Goal: Book appointment/travel/reservation

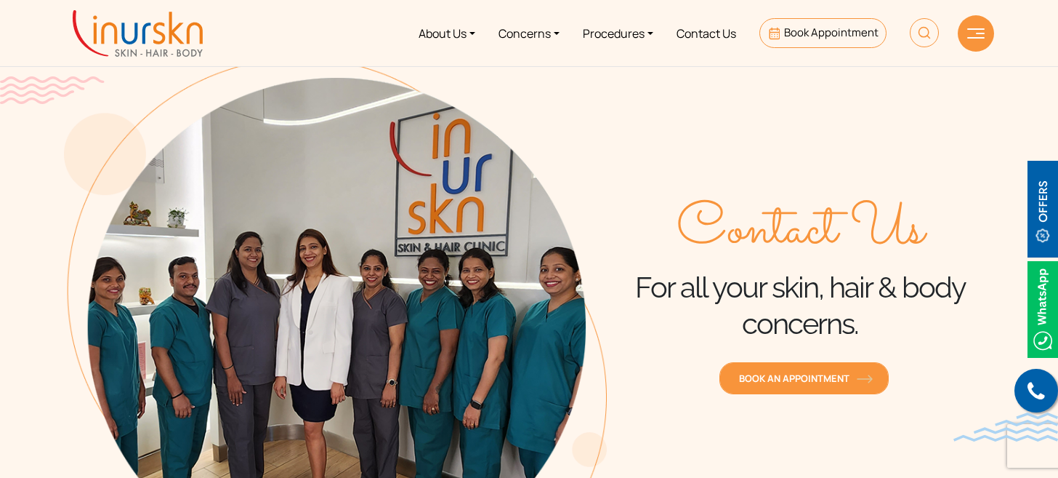
click at [808, 376] on span "Book an Appointment" at bounding box center [804, 377] width 130 height 13
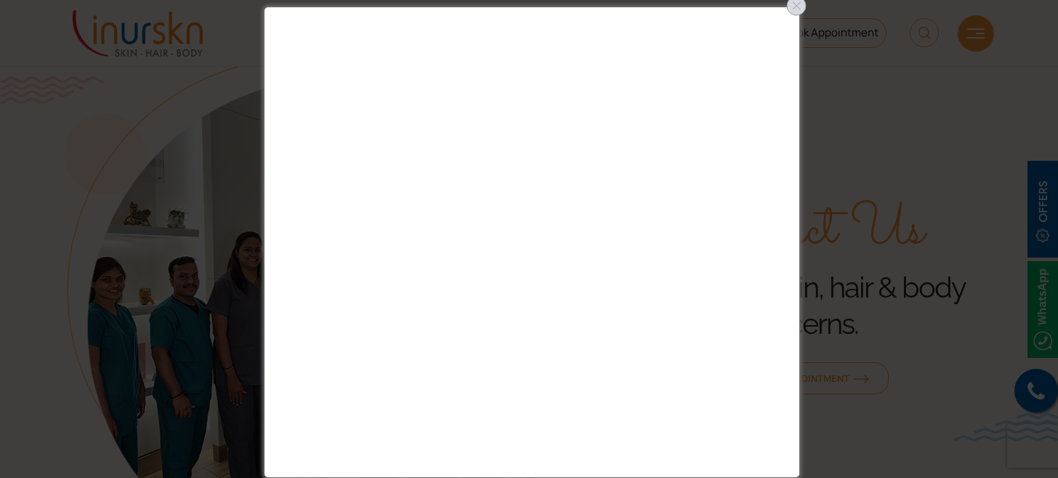
click at [796, 7] on div at bounding box center [796, 5] width 23 height 23
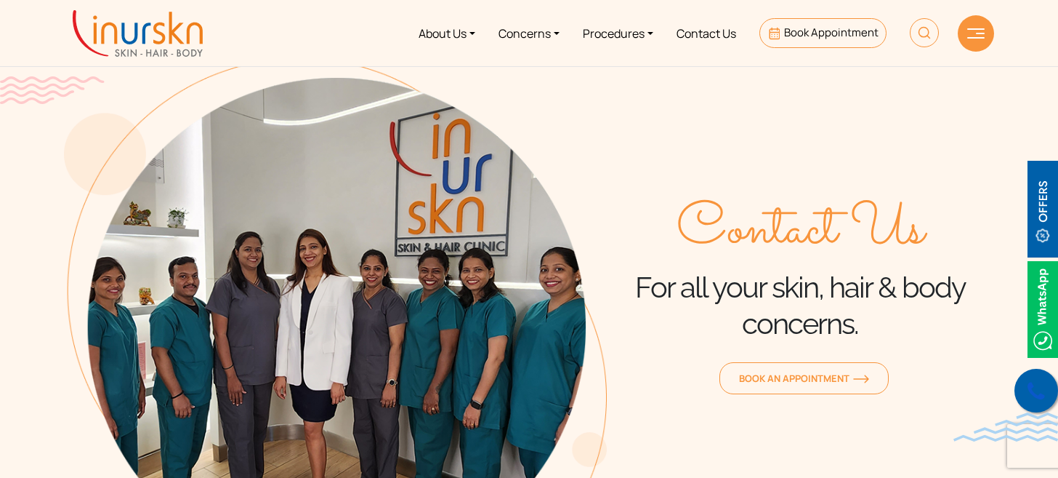
click at [1032, 395] on icon at bounding box center [1036, 391] width 17 height 22
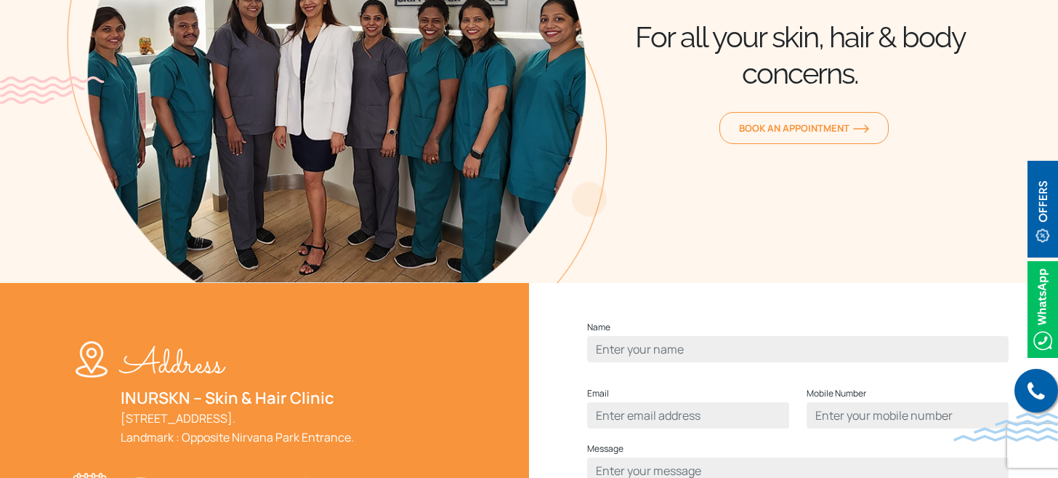
scroll to position [252, 0]
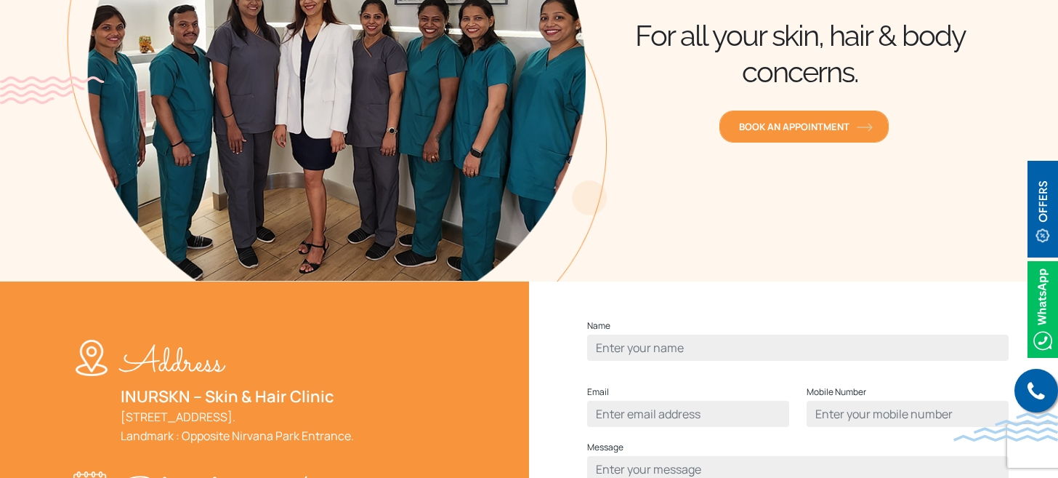
click at [782, 134] on link "Book an Appointment" at bounding box center [804, 126] width 169 height 32
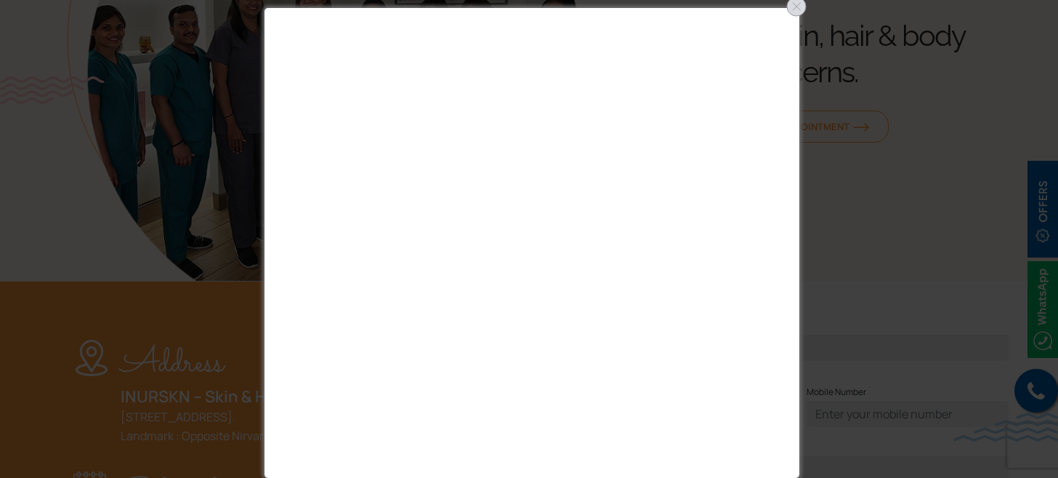
click at [797, 9] on div at bounding box center [796, 6] width 23 height 23
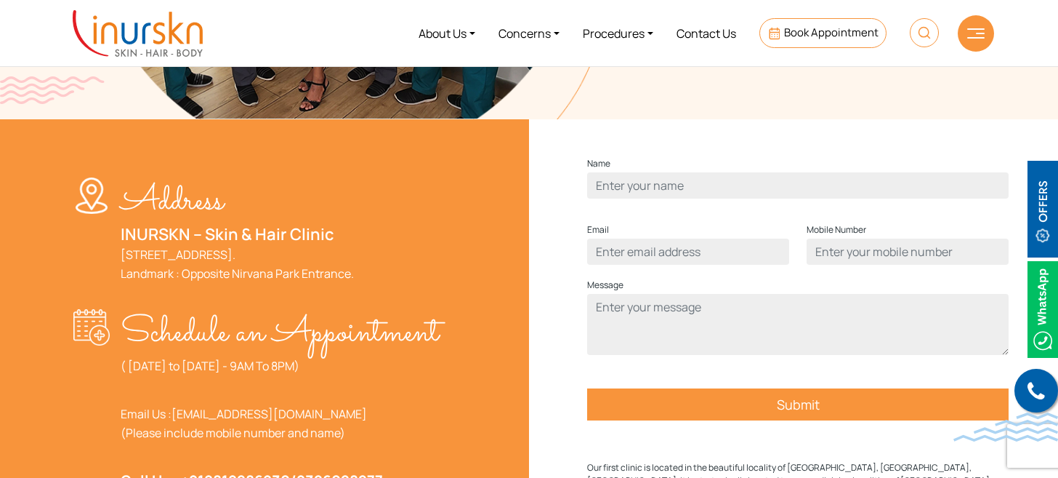
scroll to position [444, 0]
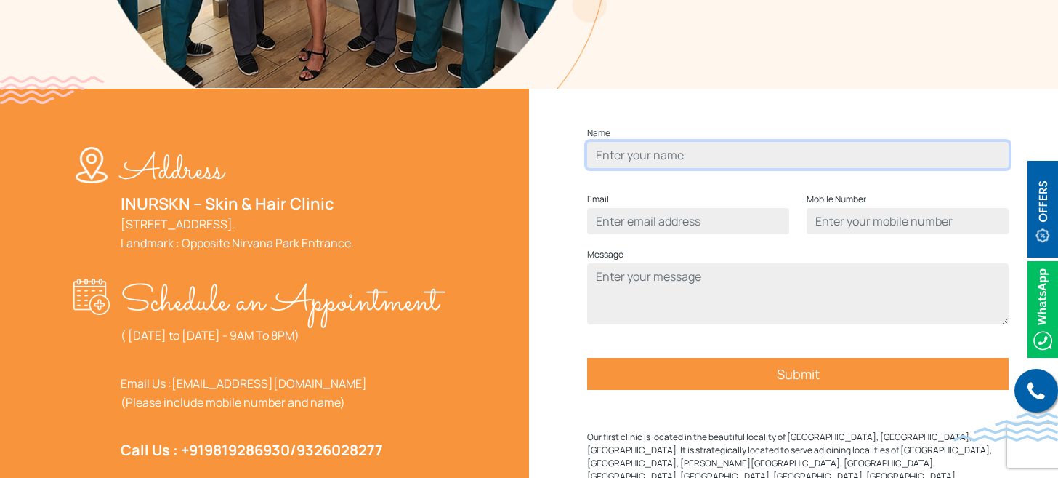
click at [684, 168] on input "Contact form" at bounding box center [798, 155] width 422 height 26
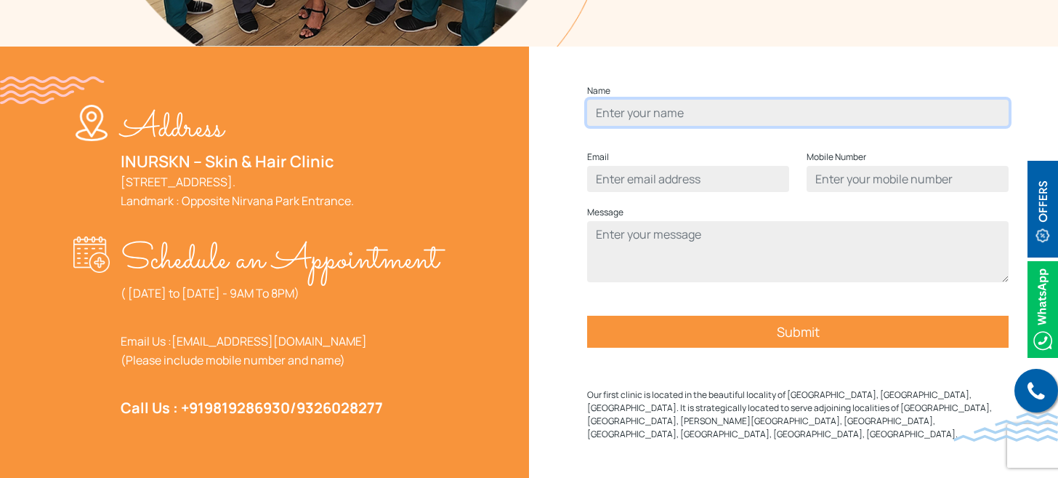
scroll to position [483, 0]
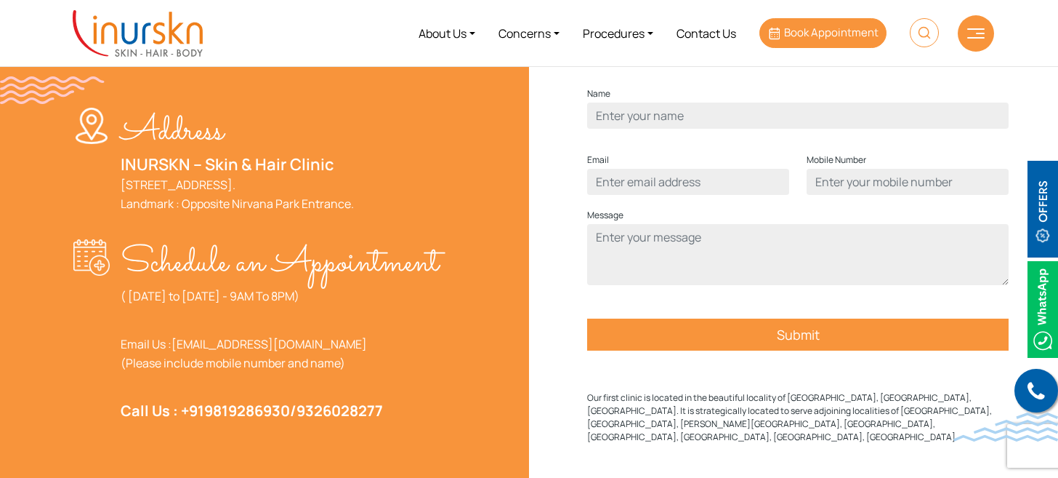
click at [836, 33] on span "Book Appointment" at bounding box center [831, 32] width 95 height 15
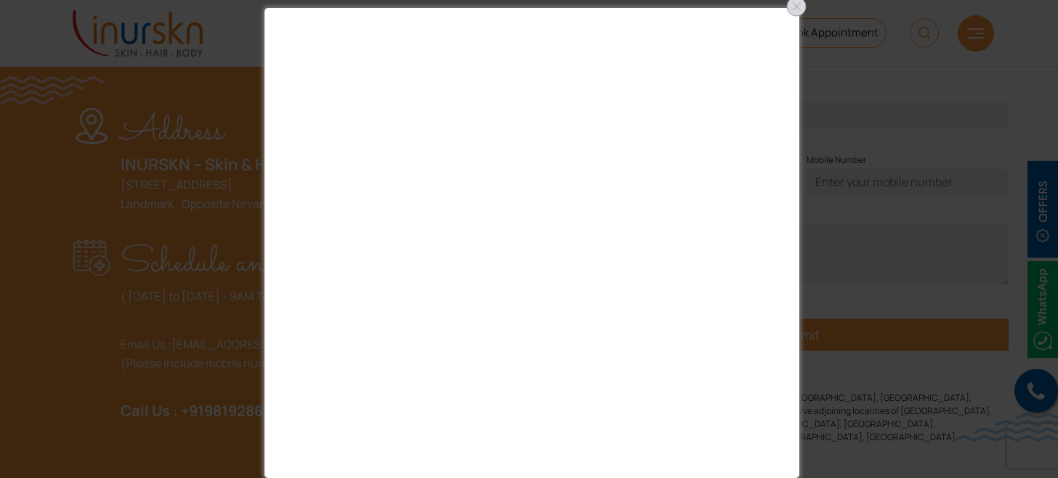
click at [792, 11] on div at bounding box center [796, 6] width 23 height 23
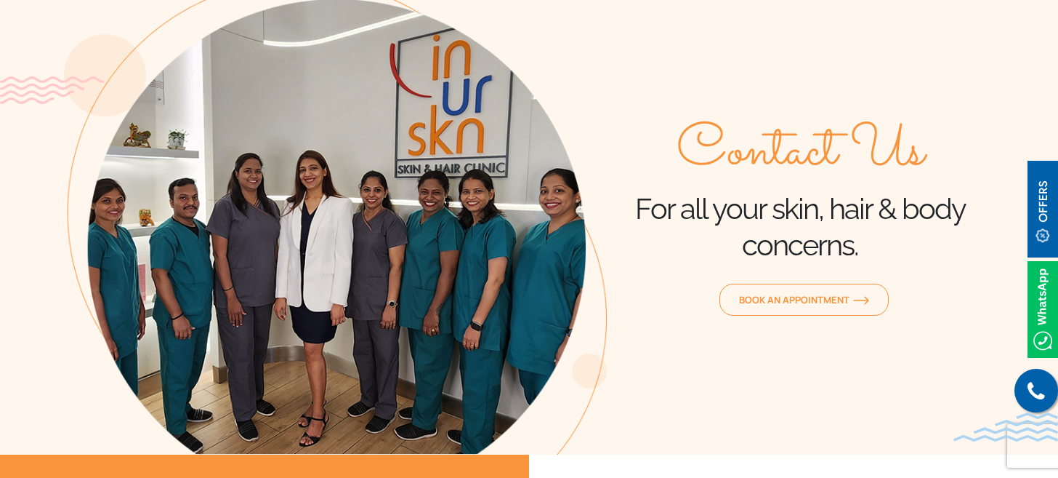
scroll to position [81, 0]
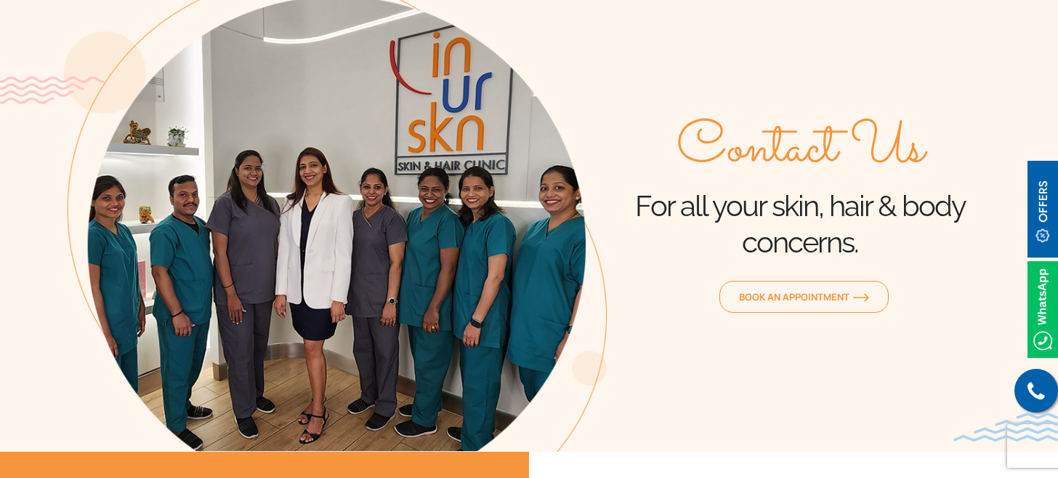
click at [1044, 313] on img at bounding box center [1043, 309] width 31 height 97
